Goal: Task Accomplishment & Management: Manage account settings

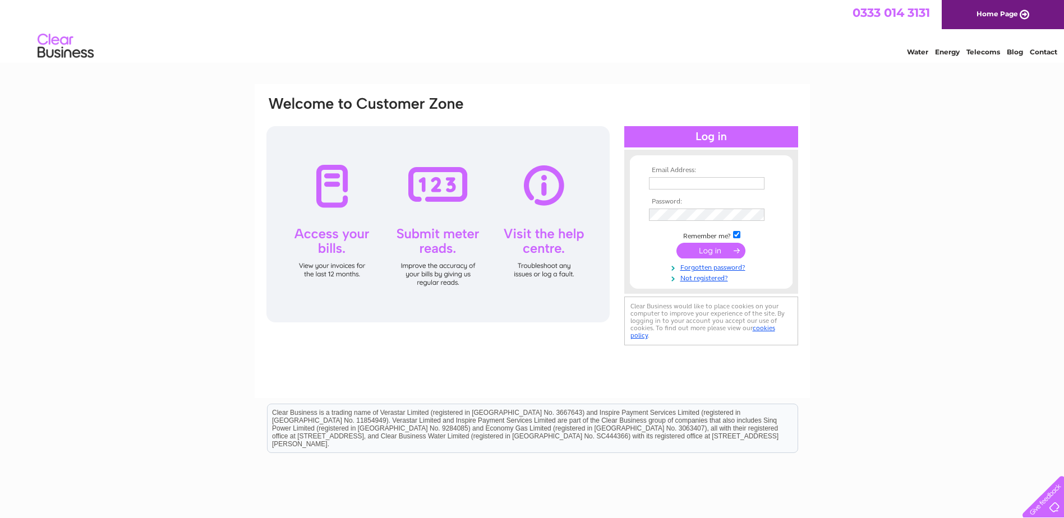
type input "[EMAIL_ADDRESS][DOMAIN_NAME]"
click at [716, 250] on input "submit" at bounding box center [710, 251] width 69 height 16
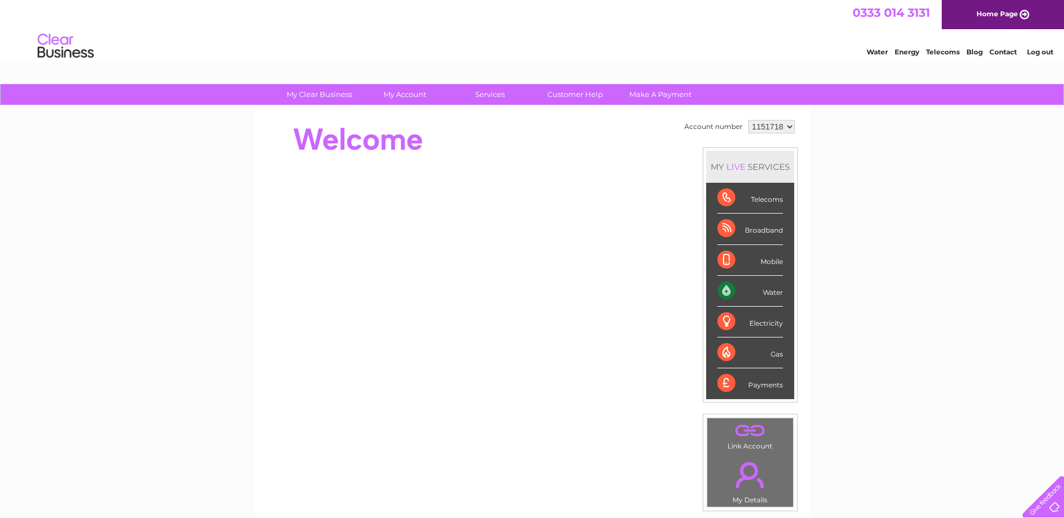
click at [724, 292] on div "Water" at bounding box center [750, 291] width 66 height 31
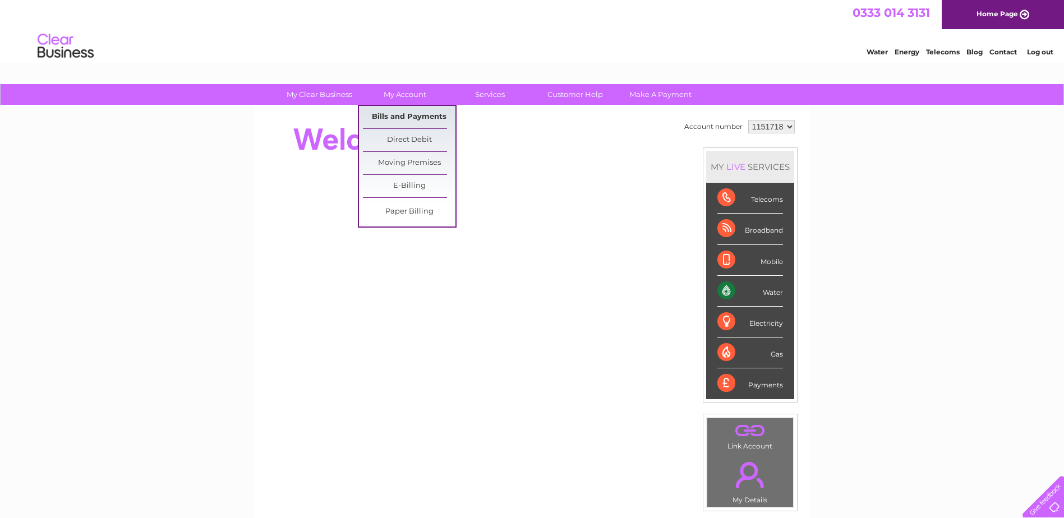
click at [433, 117] on link "Bills and Payments" at bounding box center [409, 117] width 93 height 22
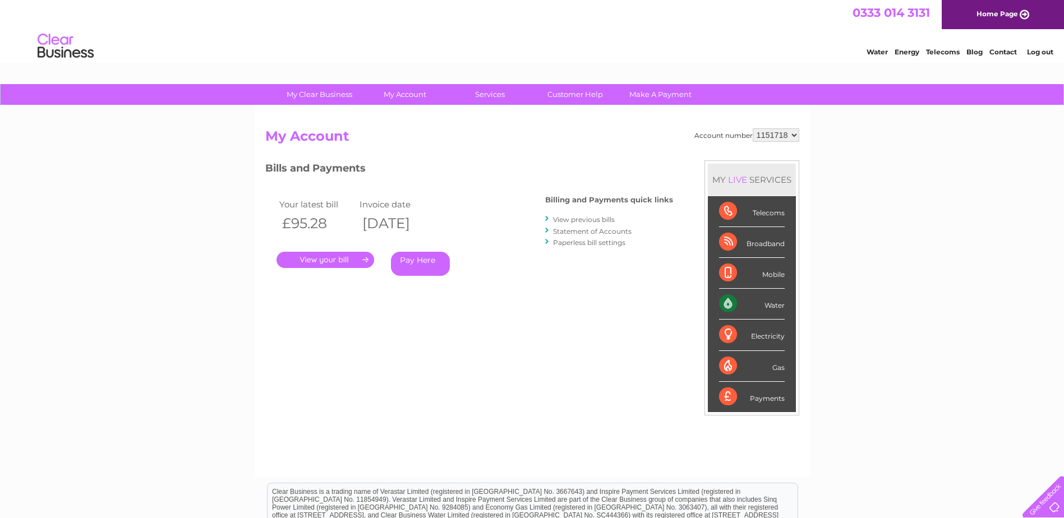
click at [354, 261] on link "." at bounding box center [325, 260] width 98 height 16
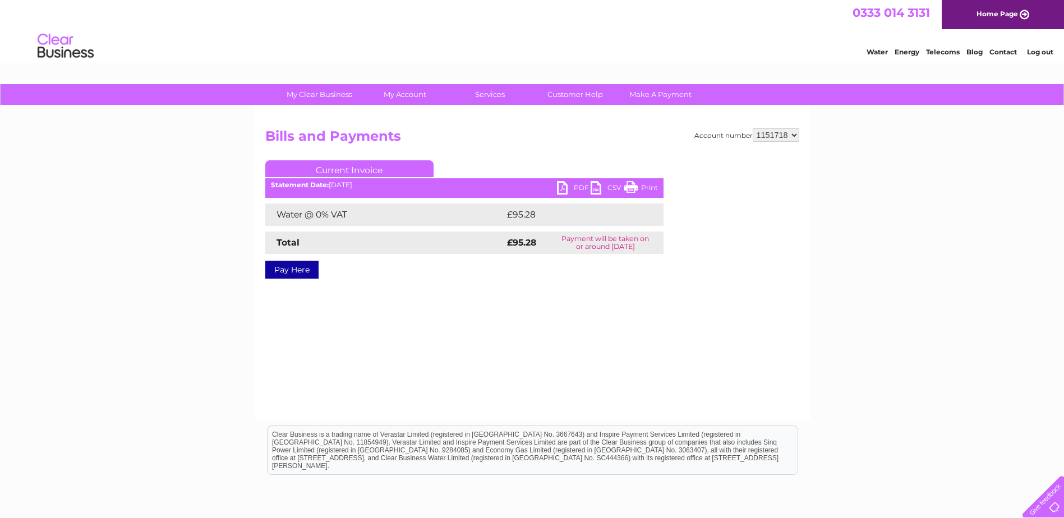
click at [637, 186] on link "Print" at bounding box center [641, 189] width 34 height 16
click at [373, 168] on link "Current Invoice" at bounding box center [349, 168] width 168 height 17
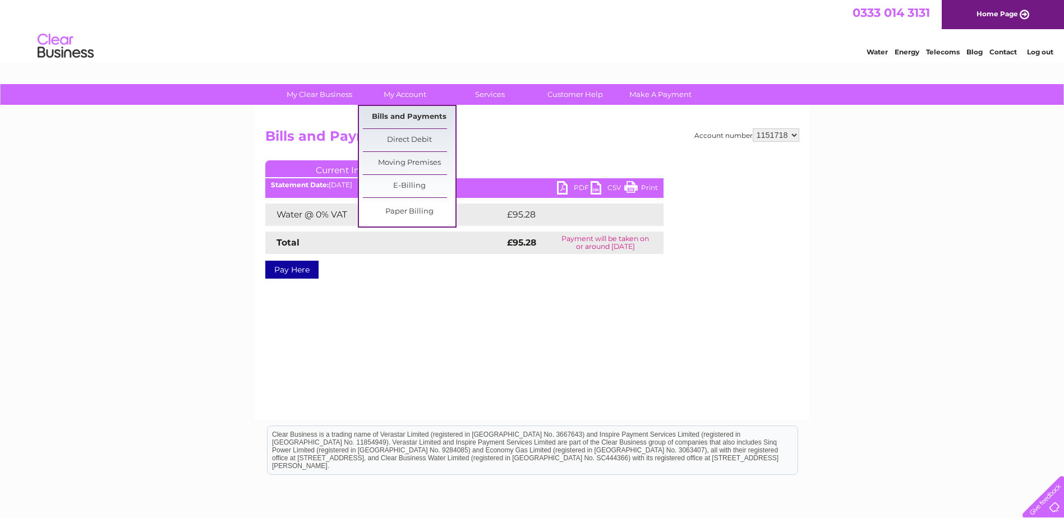
click at [409, 114] on link "Bills and Payments" at bounding box center [409, 117] width 93 height 22
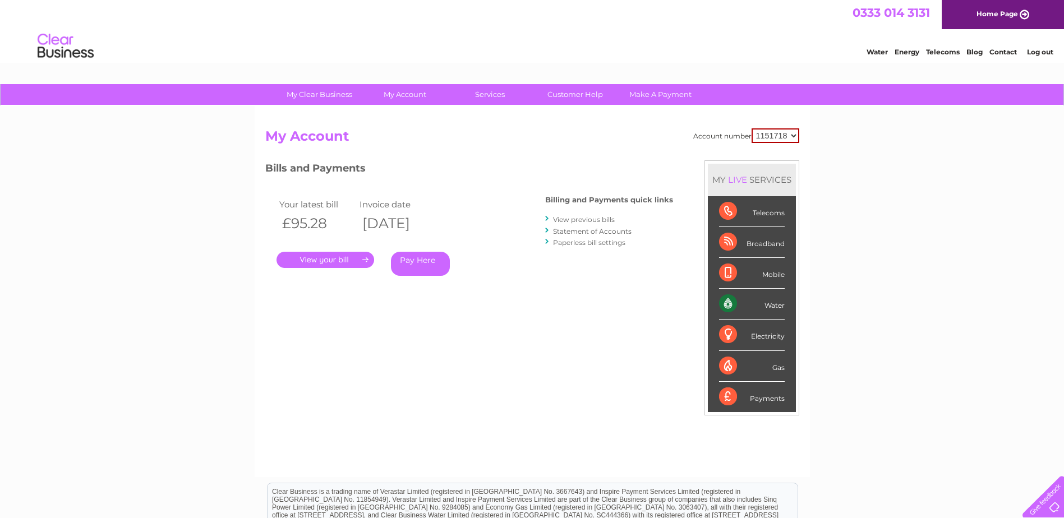
click at [590, 220] on link "View previous bills" at bounding box center [584, 219] width 62 height 8
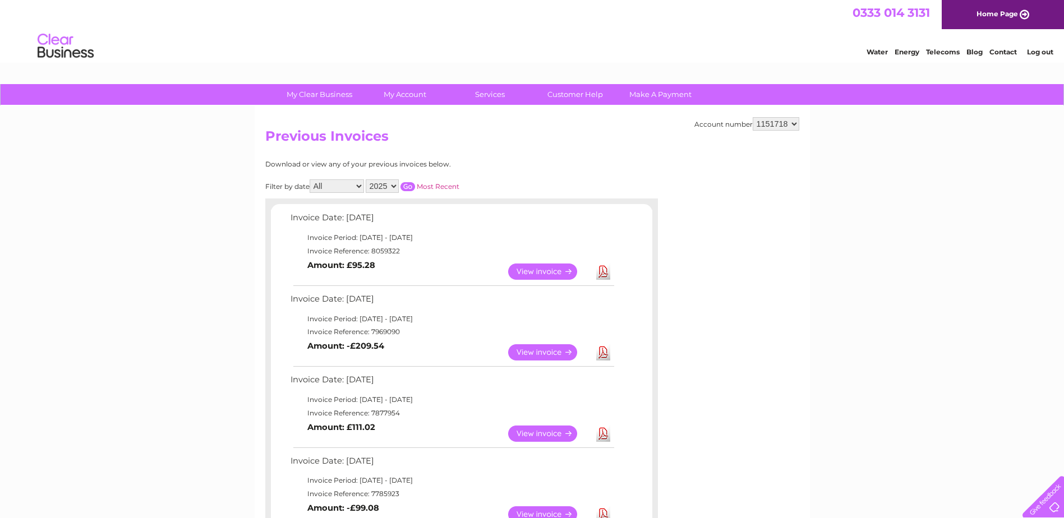
click at [560, 354] on link "View" at bounding box center [549, 352] width 82 height 16
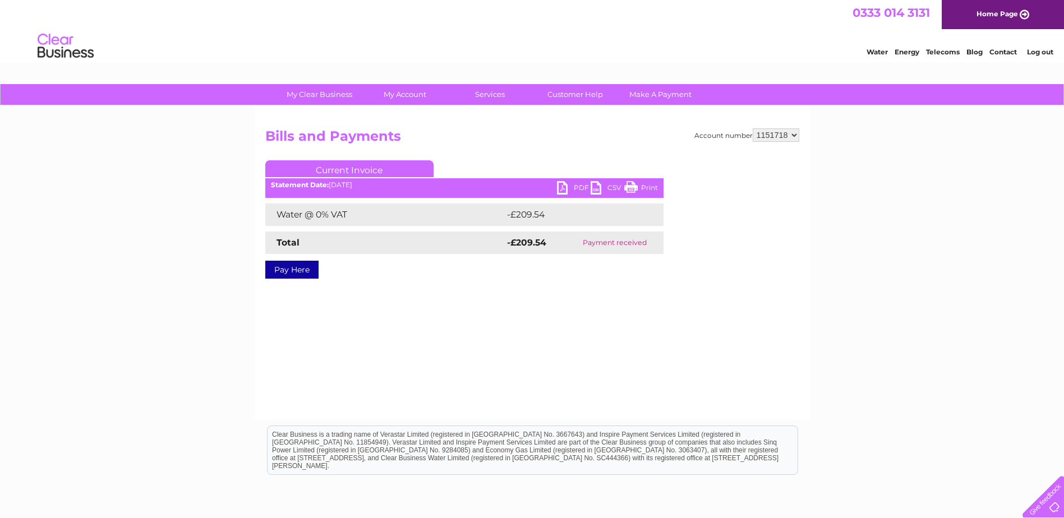
drag, startPoint x: 640, startPoint y: 186, endPoint x: 93, endPoint y: 30, distance: 568.9
click at [640, 186] on link "Print" at bounding box center [641, 189] width 34 height 16
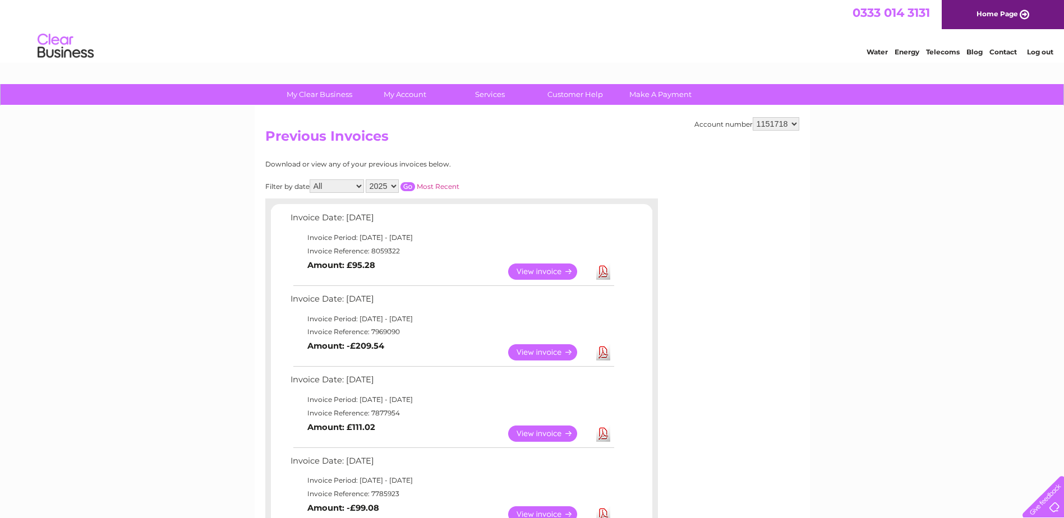
click at [553, 432] on link "View" at bounding box center [549, 434] width 82 height 16
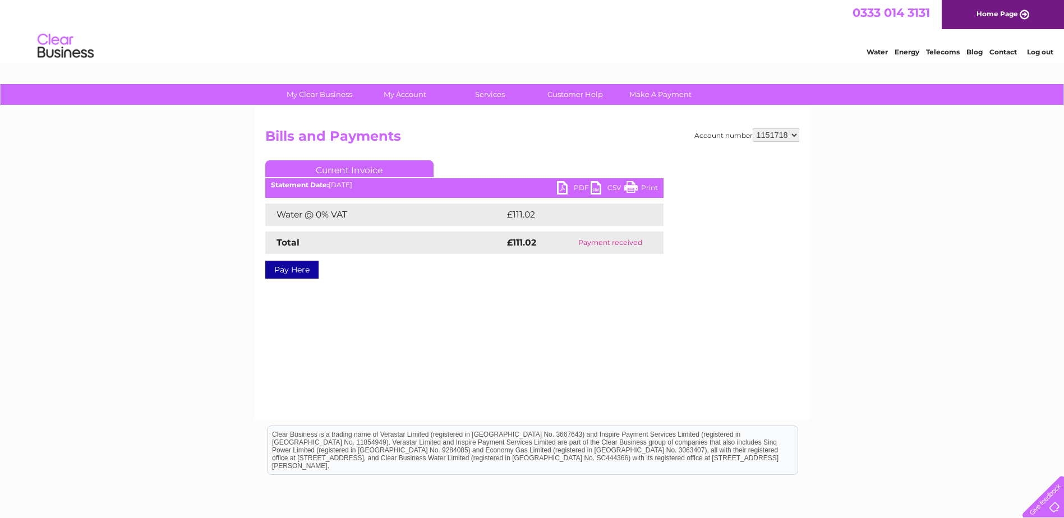
click at [637, 187] on link "Print" at bounding box center [641, 189] width 34 height 16
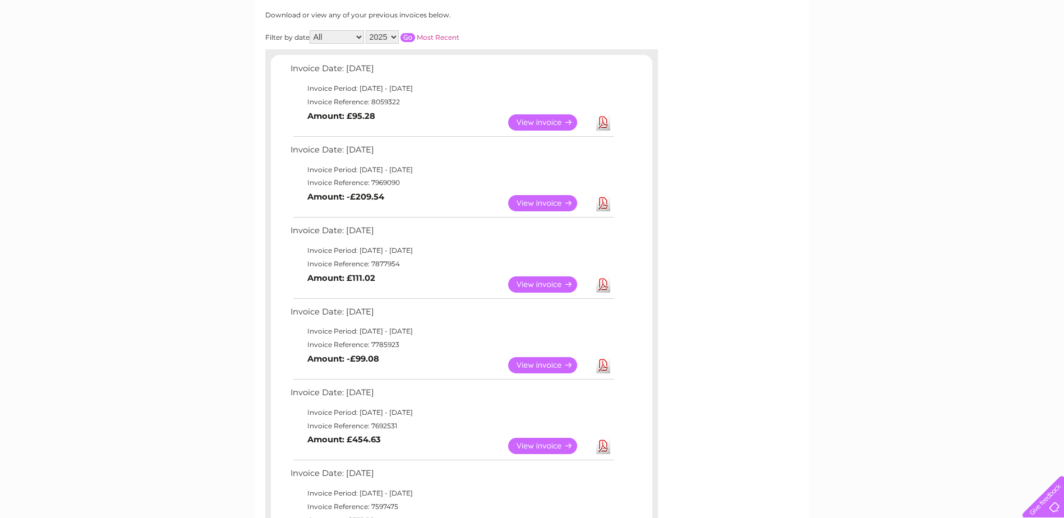
scroll to position [168, 0]
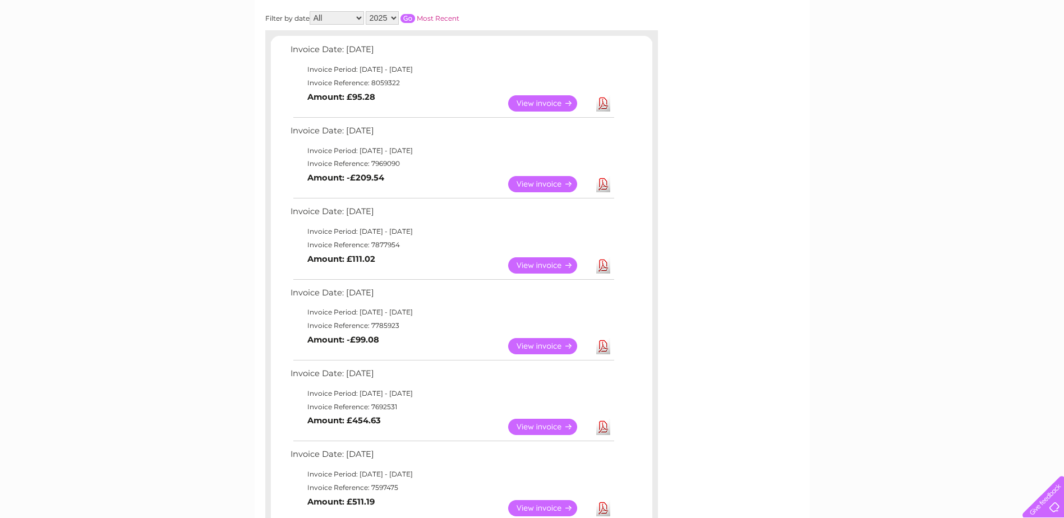
click at [549, 269] on link "View" at bounding box center [549, 265] width 82 height 16
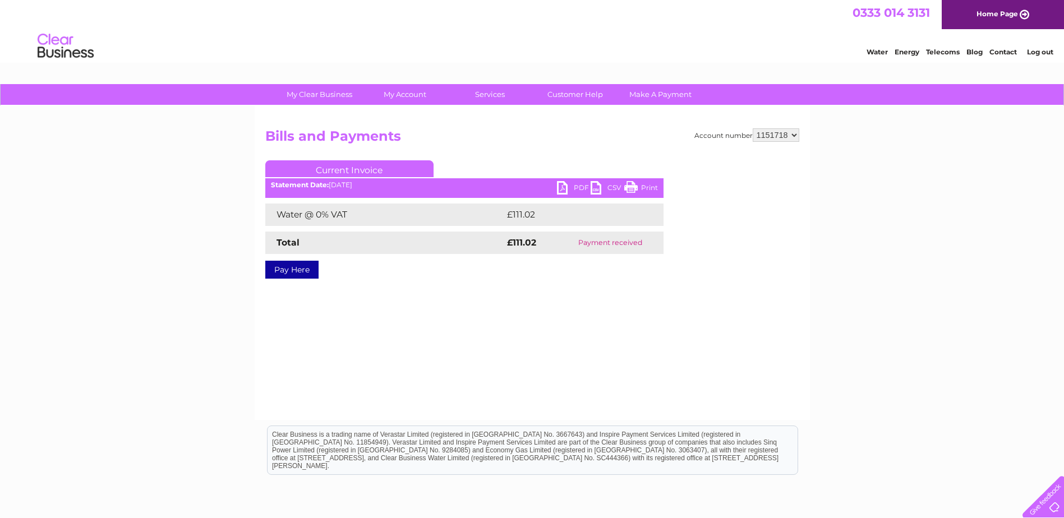
click at [644, 187] on link "Print" at bounding box center [641, 189] width 34 height 16
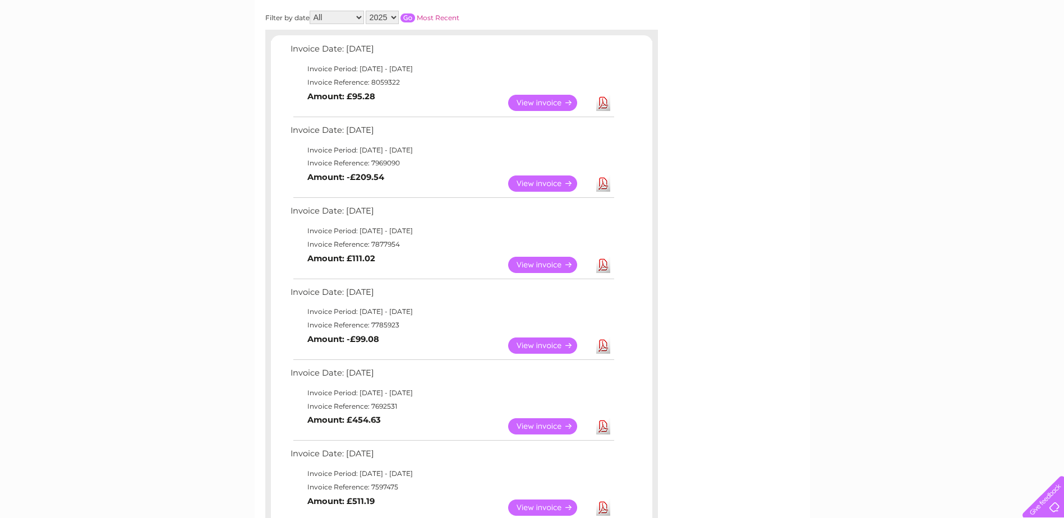
click at [557, 345] on link "View" at bounding box center [549, 346] width 82 height 16
click at [543, 346] on link "View" at bounding box center [549, 346] width 82 height 16
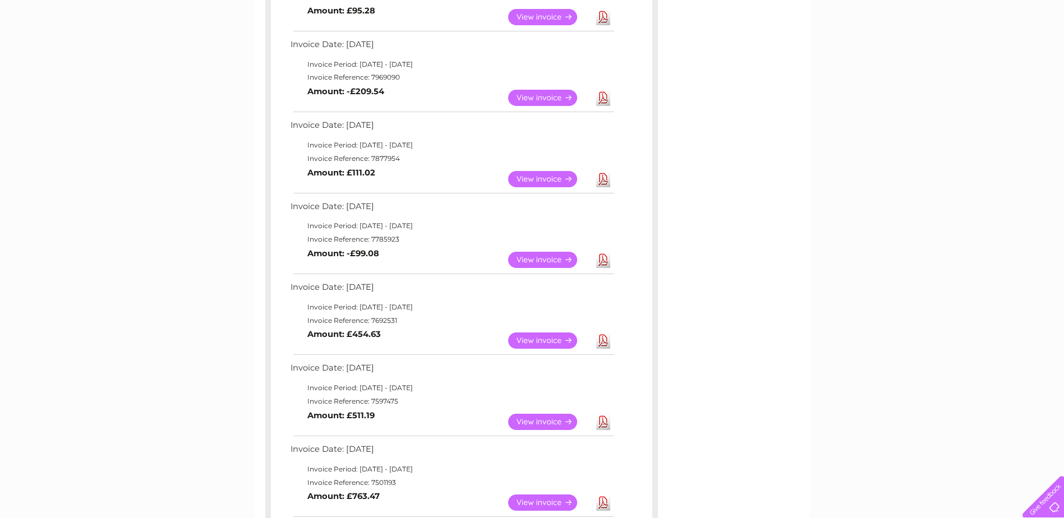
scroll to position [225, 0]
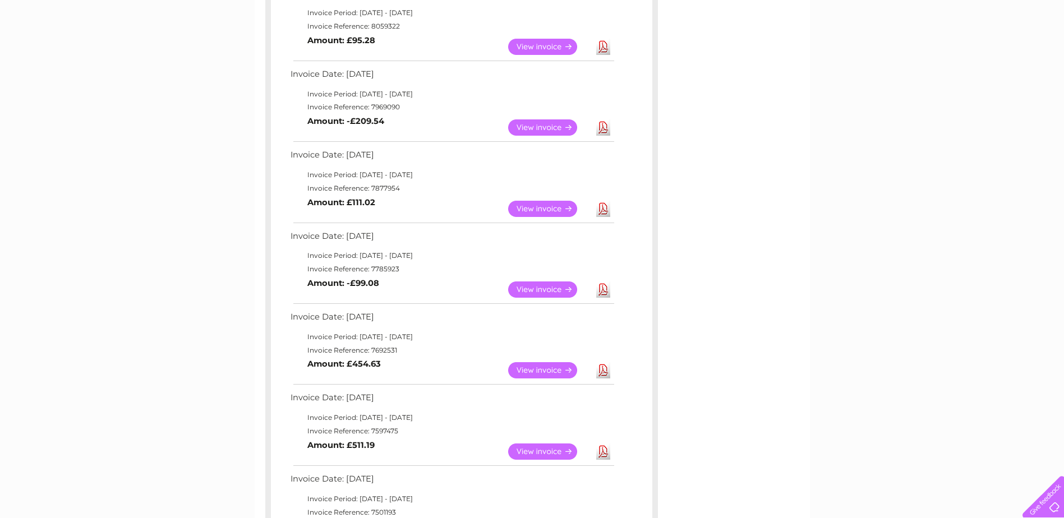
click at [551, 288] on link "View" at bounding box center [549, 289] width 82 height 16
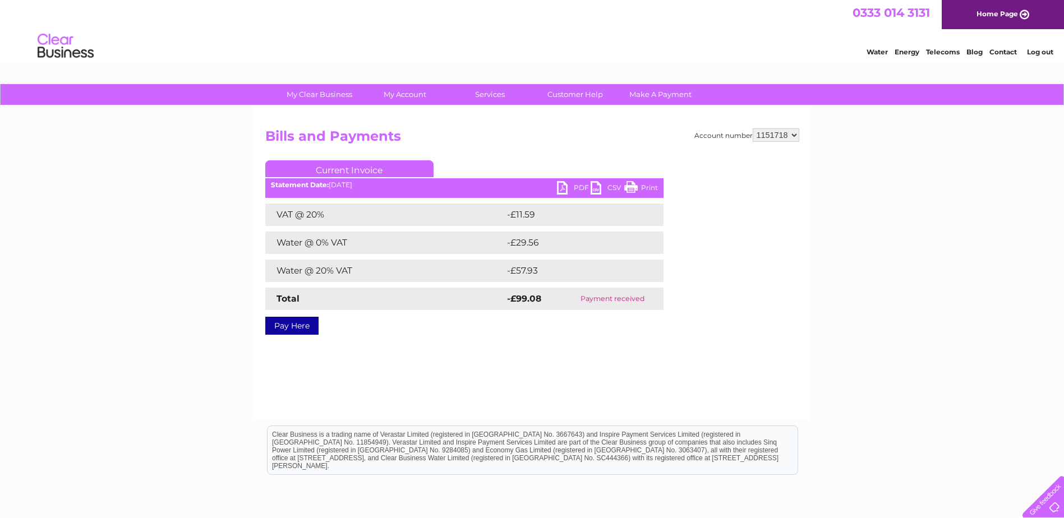
click at [646, 186] on link "Print" at bounding box center [641, 189] width 34 height 16
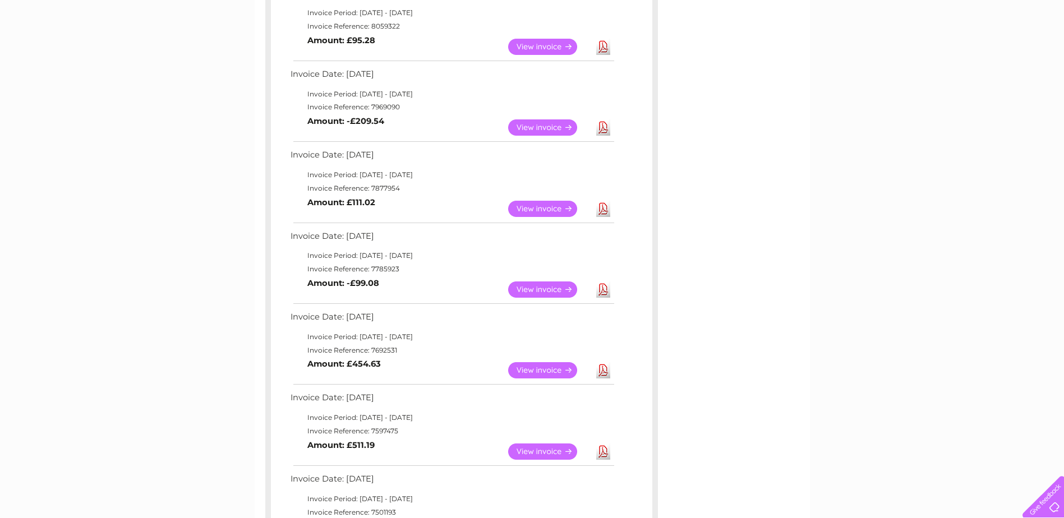
click at [541, 370] on link "View" at bounding box center [549, 370] width 82 height 16
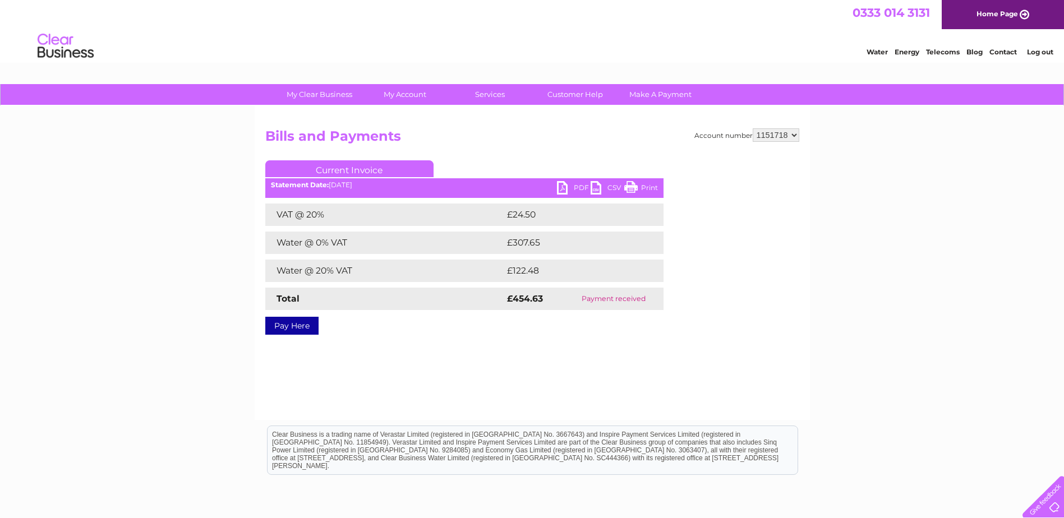
click at [652, 186] on link "Print" at bounding box center [641, 189] width 34 height 16
